Goal: Task Accomplishment & Management: Manage account settings

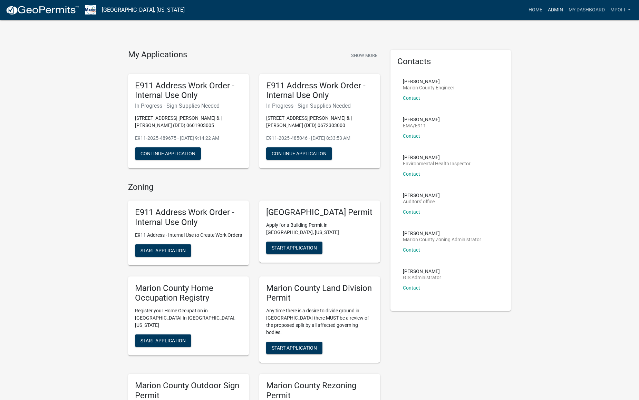
click at [552, 9] on link "Admin" at bounding box center [555, 9] width 21 height 13
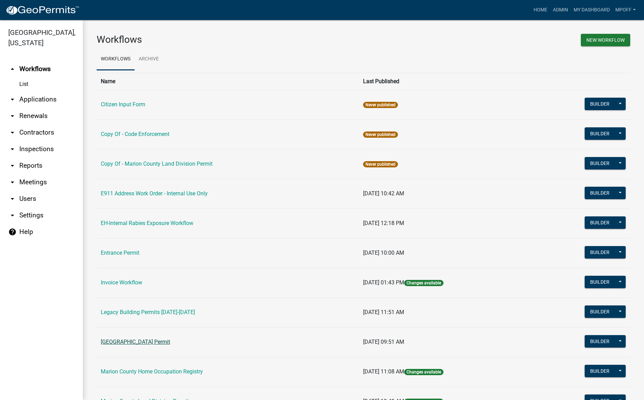
click at [142, 340] on link "[GEOGRAPHIC_DATA] Permit" at bounding box center [135, 341] width 69 height 7
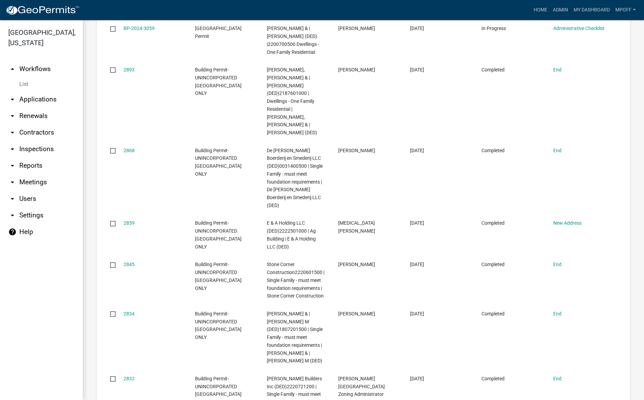
scroll to position [896, 0]
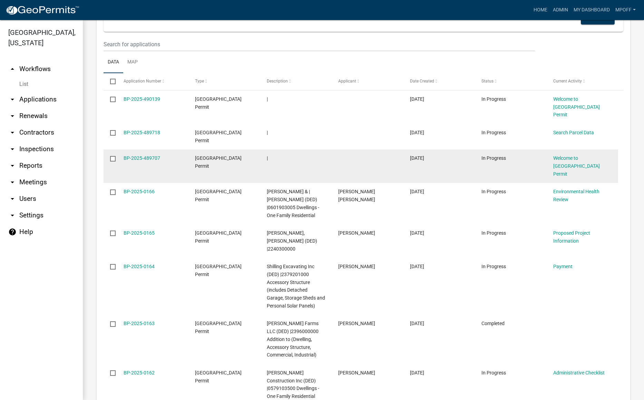
click at [112, 156] on input "checkbox" at bounding box center [112, 158] width 4 height 4
checkbox input "true"
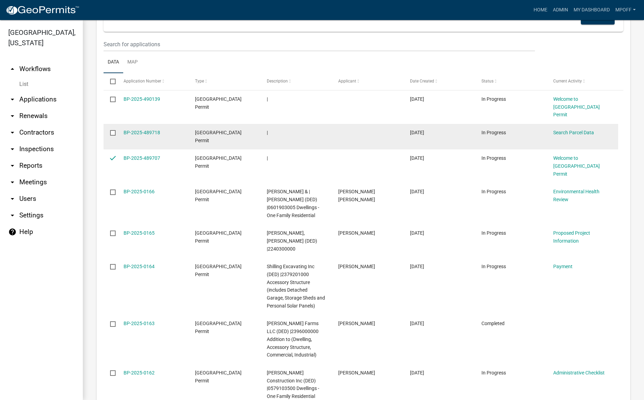
click at [110, 130] on input "checkbox" at bounding box center [112, 132] width 4 height 4
checkbox input "true"
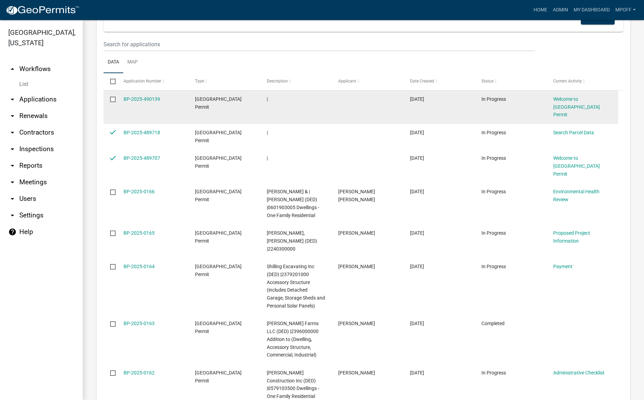
click at [113, 97] on input "checkbox" at bounding box center [112, 99] width 4 height 4
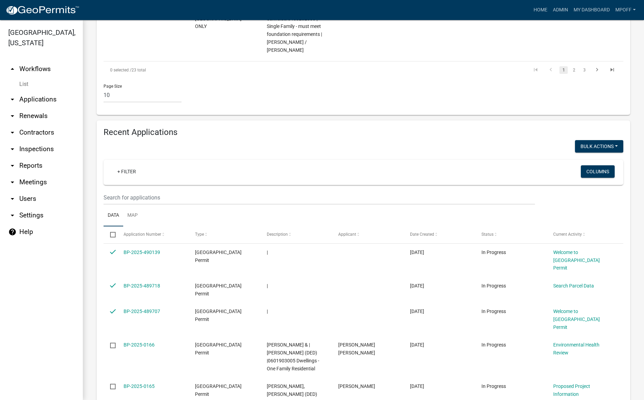
scroll to position [724, 0]
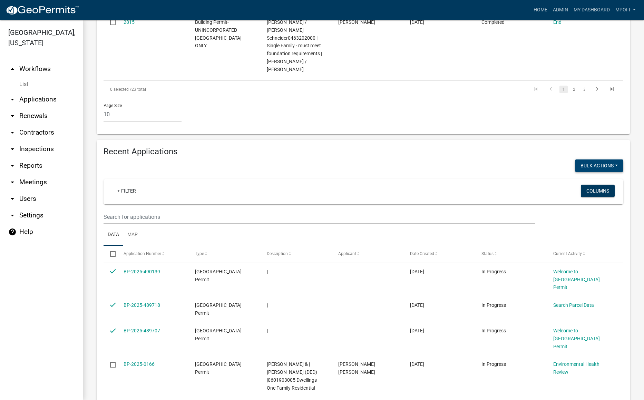
click at [600, 159] on button "Bulk Actions" at bounding box center [599, 165] width 48 height 12
click at [584, 175] on button "Void" at bounding box center [595, 183] width 55 height 17
checkbox input "false"
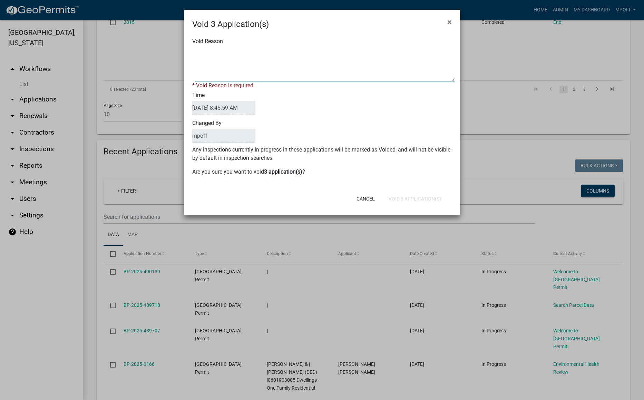
click at [263, 57] on textarea "Void Reason" at bounding box center [324, 64] width 259 height 34
type textarea "inquiry"
click at [403, 200] on form "Void 3 Application(s) × Void Reason * Void Reason is required. Time [DATE] 8:45…" at bounding box center [322, 109] width 276 height 199
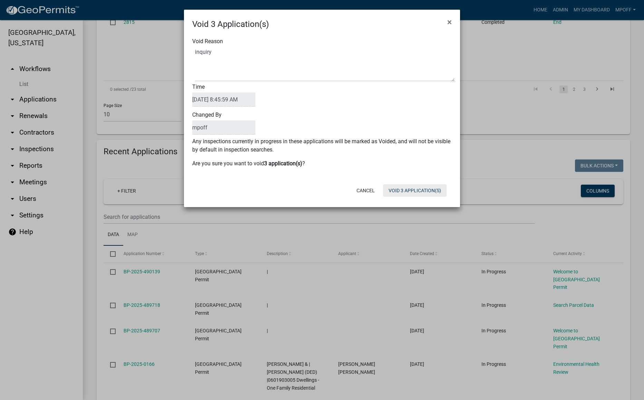
click at [407, 193] on button "Void 3 Application(s)" at bounding box center [414, 190] width 63 height 12
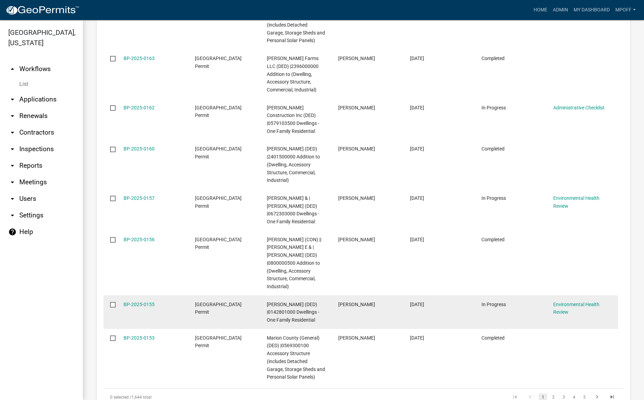
scroll to position [793, 0]
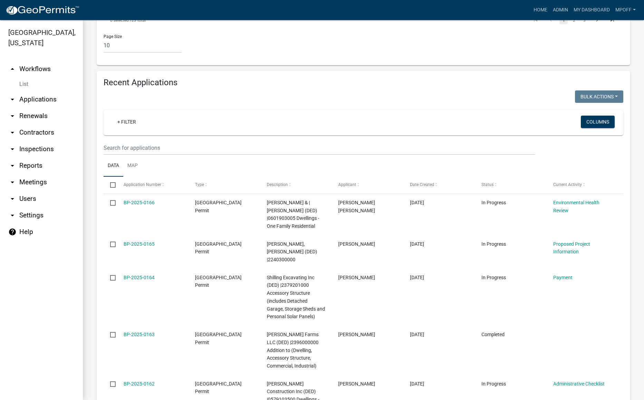
click at [27, 78] on link "List" at bounding box center [41, 84] width 83 height 14
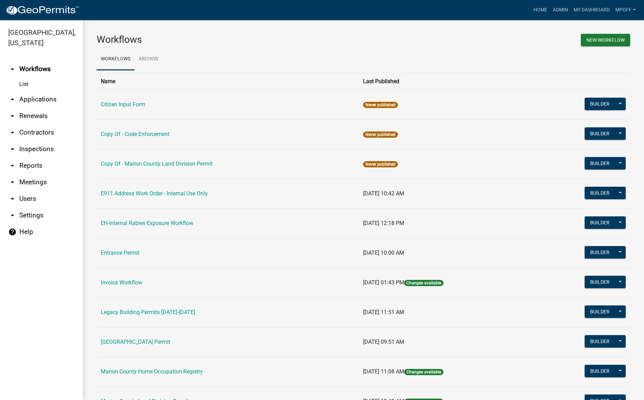
scroll to position [69, 0]
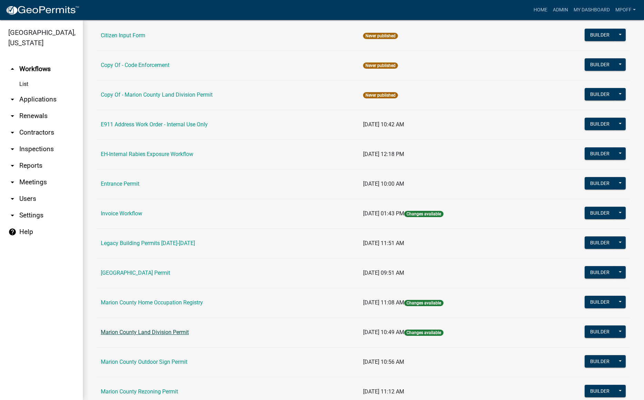
click at [147, 332] on link "Marion County Land Division Permit" at bounding box center [145, 332] width 88 height 7
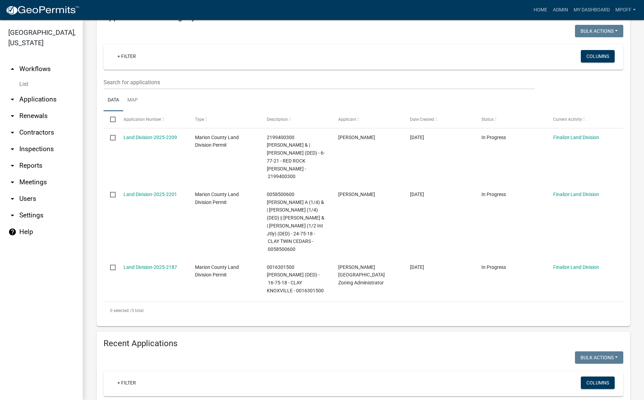
scroll to position [115, 0]
